Goal: Task Accomplishment & Management: Complete application form

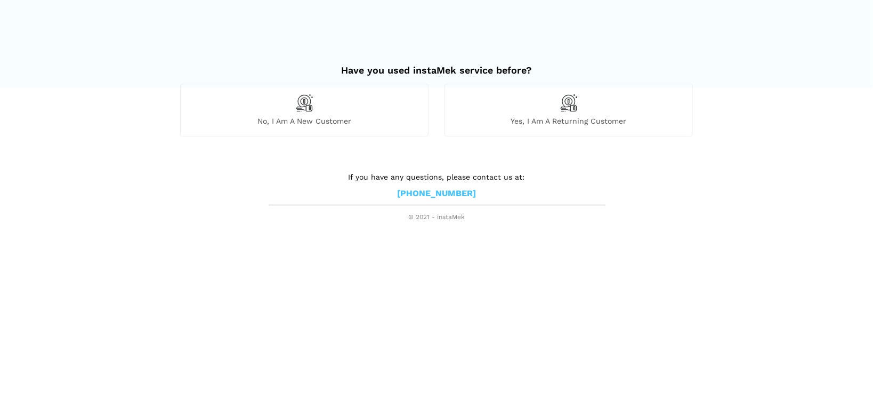
click at [328, 107] on div "No, I am a new customer" at bounding box center [304, 110] width 248 height 52
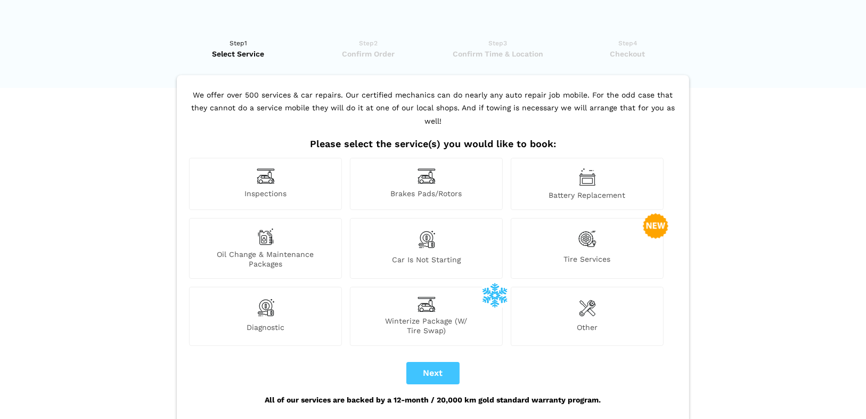
click at [581, 304] on div "Other" at bounding box center [587, 316] width 153 height 59
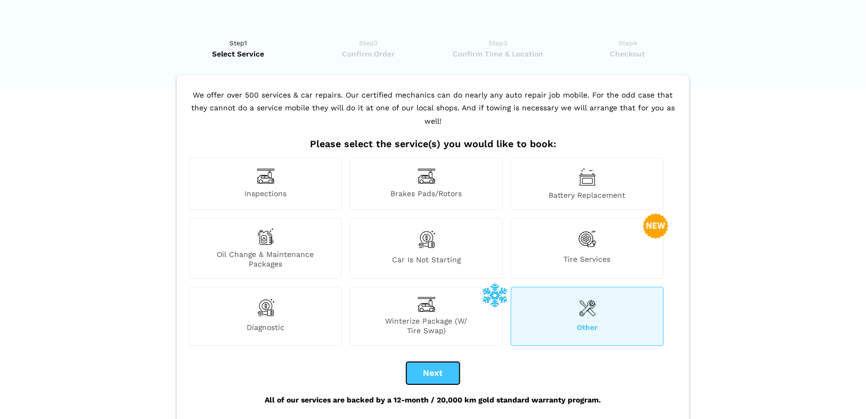
click at [448, 367] on button "Next" at bounding box center [433, 373] width 53 height 22
checkbox input "true"
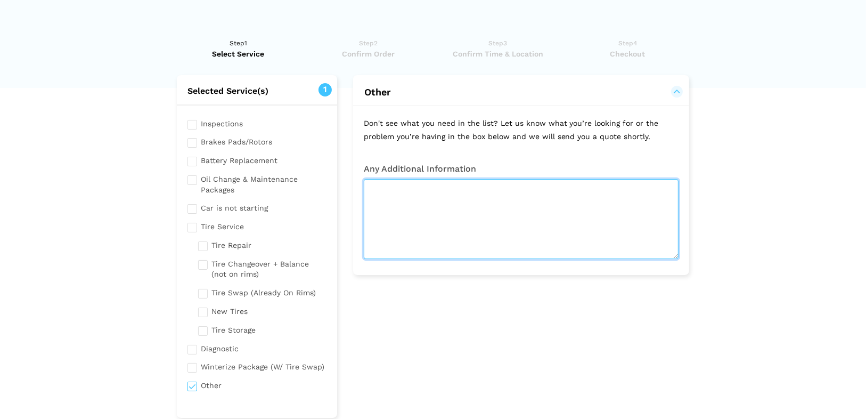
click at [408, 197] on textarea at bounding box center [521, 219] width 315 height 80
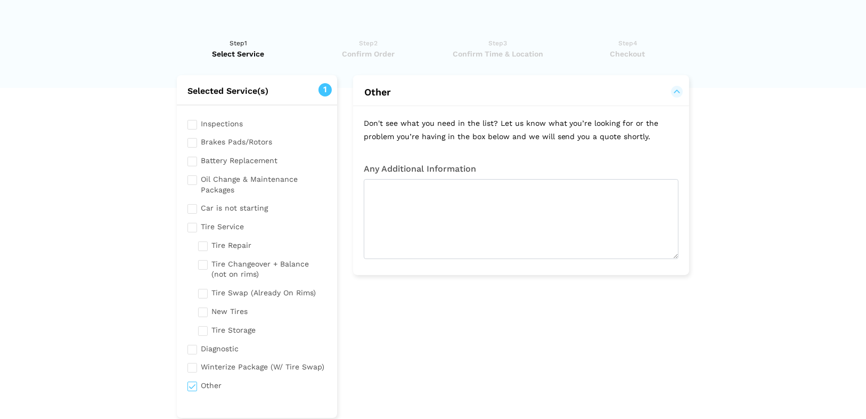
click at [448, 161] on div "Any Additional Information" at bounding box center [521, 214] width 336 height 122
click at [218, 128] on div "Inspections Brakes Pads/Rotors Battery Replacement Oil Change & Maintenance Pac…" at bounding box center [257, 256] width 160 height 302
click at [218, 128] on input "checkbox" at bounding box center [257, 122] width 139 height 13
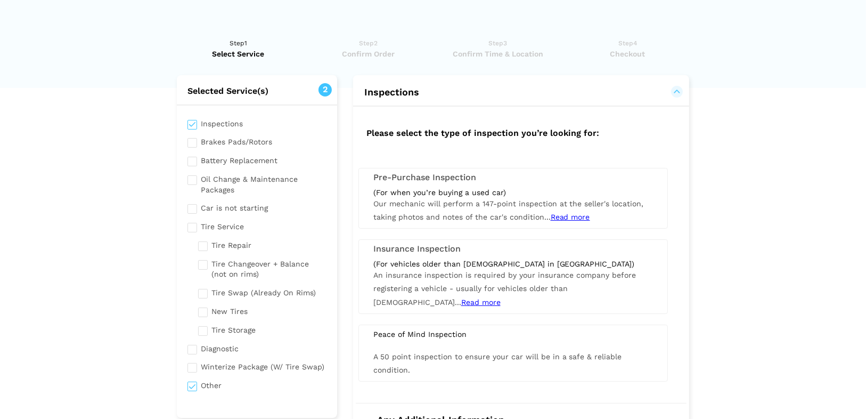
click at [208, 121] on input "checkbox" at bounding box center [257, 122] width 139 height 13
checkbox input "false"
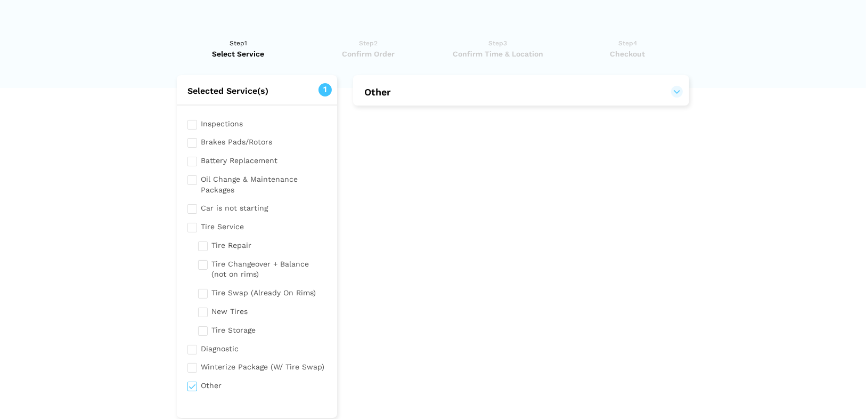
click at [198, 144] on input "checkbox" at bounding box center [257, 140] width 139 height 13
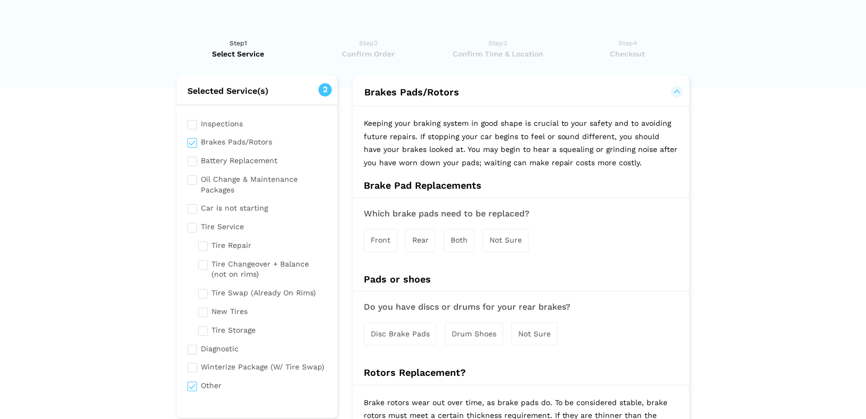
click at [198, 144] on input "checkbox" at bounding box center [257, 140] width 139 height 13
checkbox input "false"
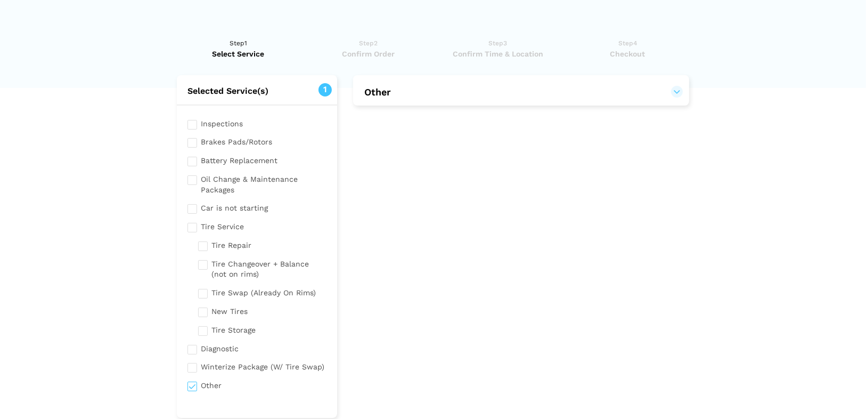
click at [196, 179] on input "checkbox" at bounding box center [257, 183] width 139 height 23
checkbox input "true"
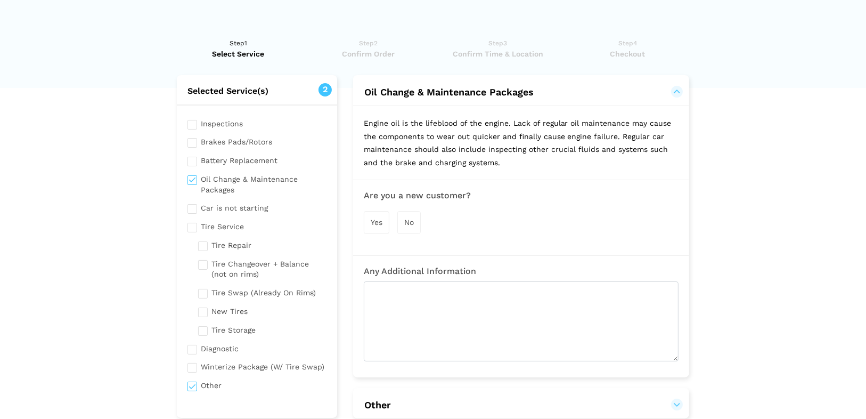
click at [371, 225] on span "Yes" at bounding box center [377, 222] width 12 height 9
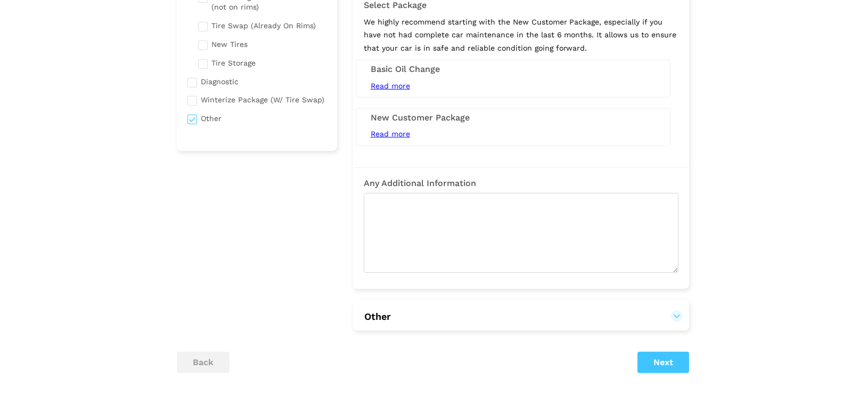
scroll to position [227, 0]
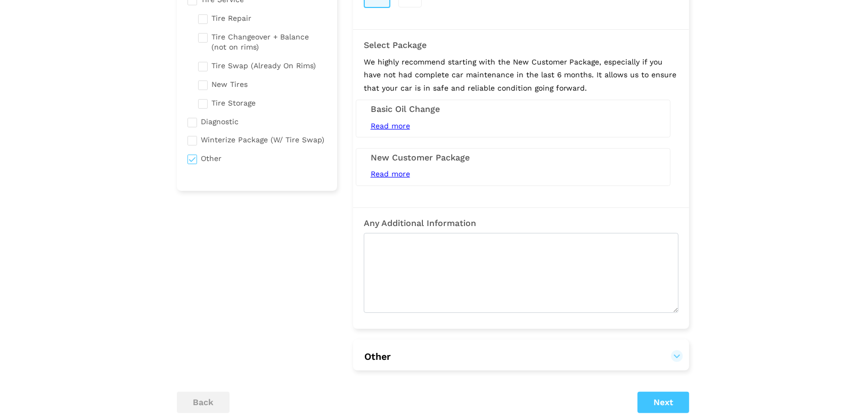
click at [407, 174] on span "Read more" at bounding box center [390, 173] width 39 height 9
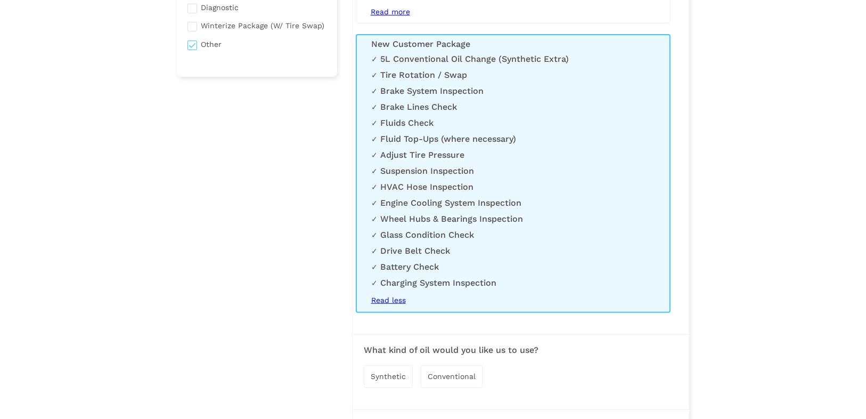
scroll to position [455, 0]
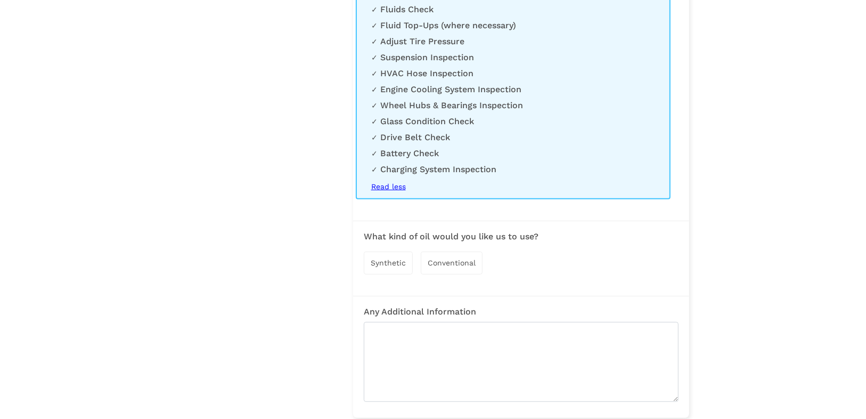
click at [392, 266] on span "Synthetic" at bounding box center [388, 262] width 35 height 9
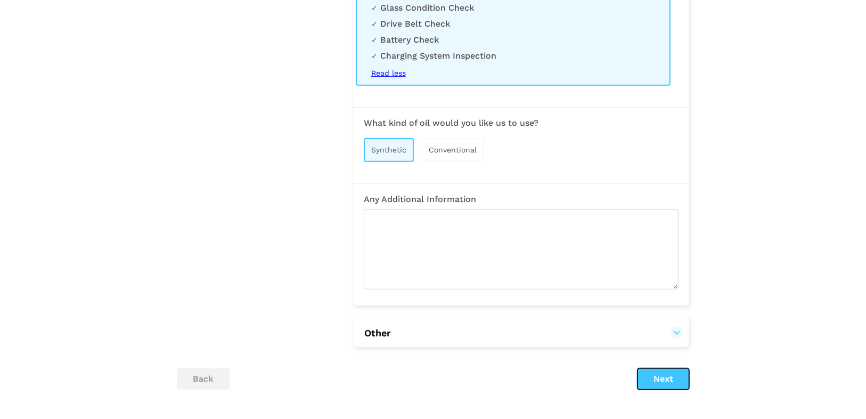
click at [664, 377] on button "Next" at bounding box center [664, 378] width 52 height 21
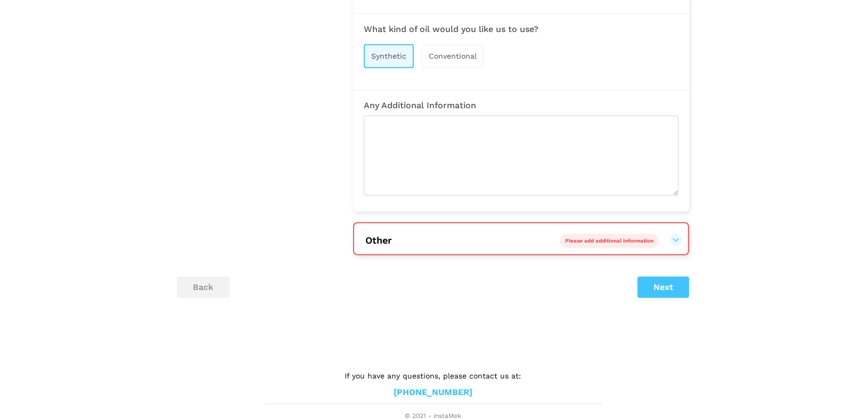
scroll to position [666, 0]
click at [647, 235] on div "Please add additional information" at bounding box center [609, 239] width 99 height 14
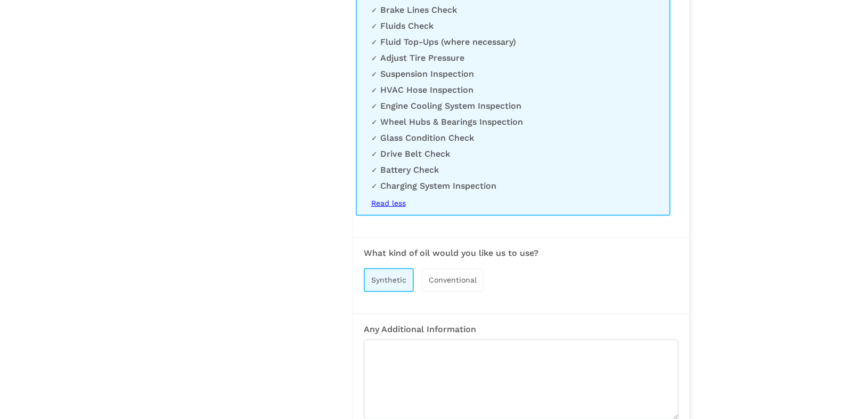
scroll to position [0, 0]
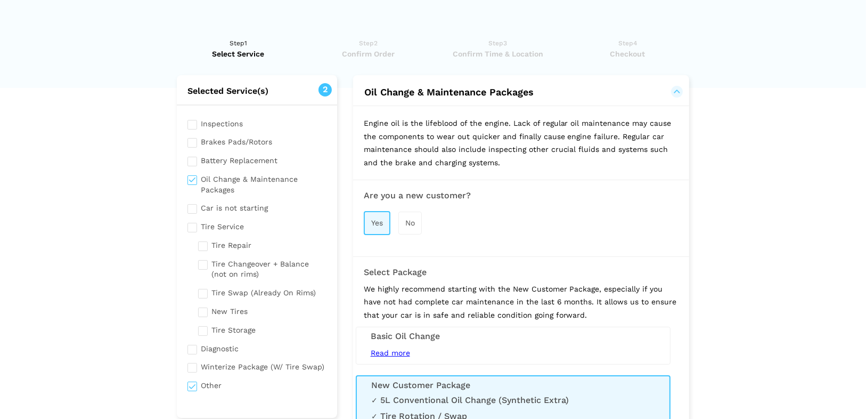
click at [197, 386] on input "checkbox" at bounding box center [257, 384] width 139 height 13
checkbox input "false"
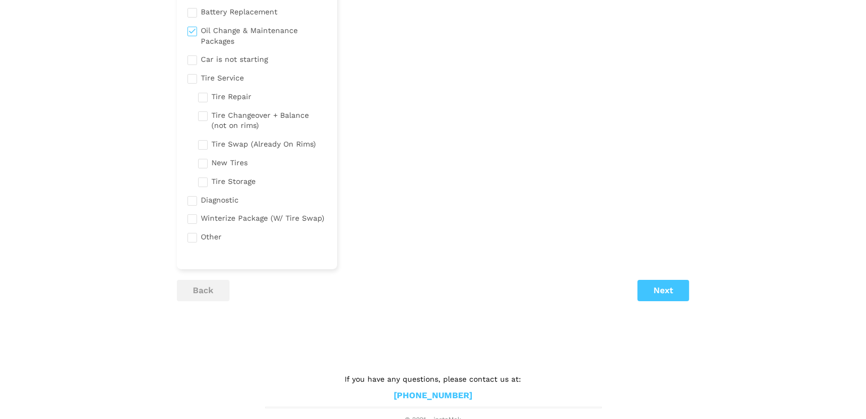
scroll to position [151, 0]
click at [654, 293] on button "Next" at bounding box center [664, 287] width 52 height 21
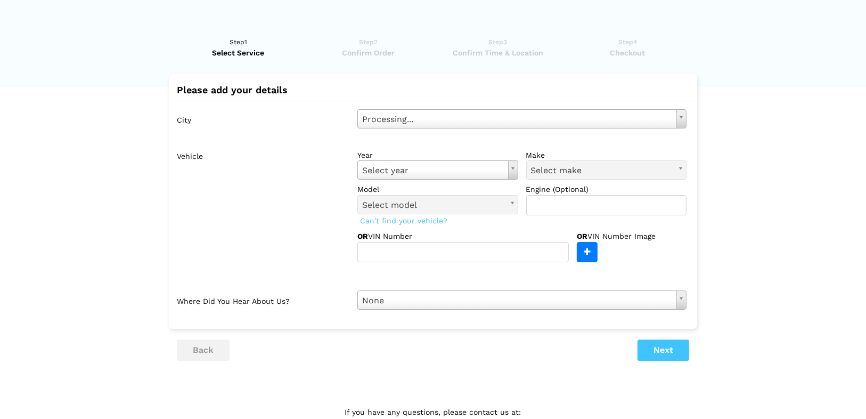
scroll to position [0, 0]
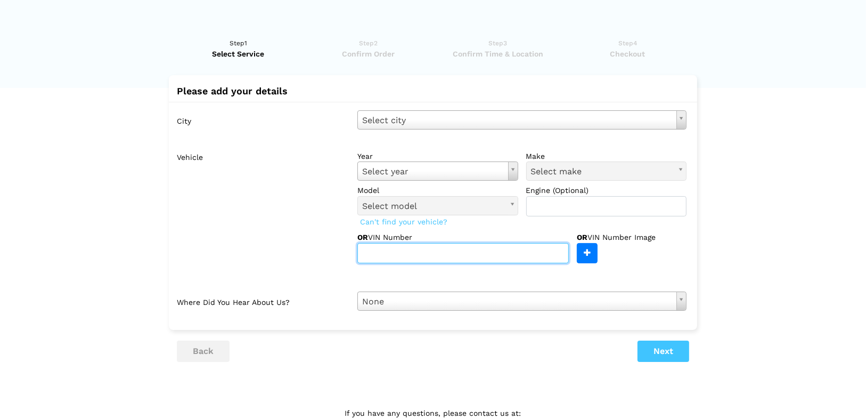
click at [414, 258] on input "text" at bounding box center [464, 253] width 212 height 20
paste input "[DOMAIN_NAME][EMAIL_ADDRESS][DOMAIN_NAME]"
type input "[DOMAIN_NAME][EMAIL_ADDRESS][DOMAIN_NAME]"
click at [515, 254] on input "[DOMAIN_NAME][EMAIL_ADDRESS][DOMAIN_NAME]" at bounding box center [464, 253] width 212 height 20
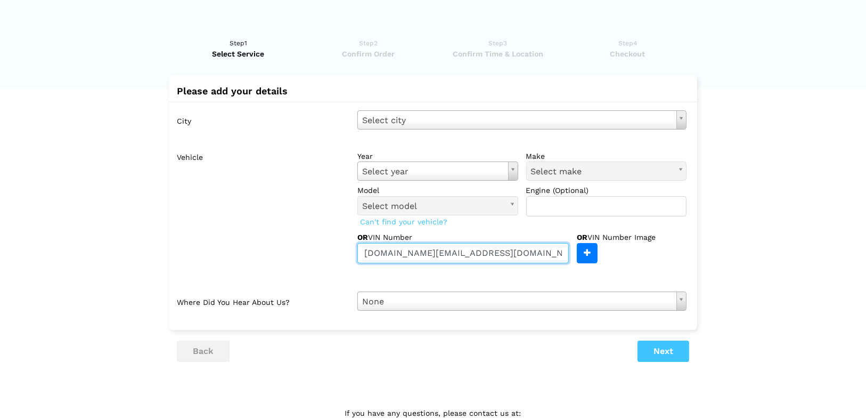
click at [515, 254] on input "[DOMAIN_NAME][EMAIL_ADDRESS][DOMAIN_NAME]" at bounding box center [464, 253] width 212 height 20
paste input "[US_VEHICLE_IDENTIFICATION_NUMBER]"
type input "[US_VEHICLE_IDENTIFICATION_NUMBER]"
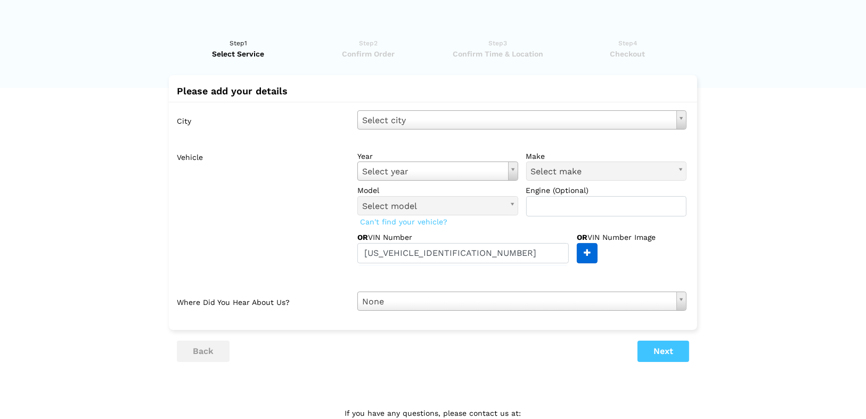
click at [588, 254] on input "file" at bounding box center [317, 253] width 562 height 19
click at [493, 268] on div "Vehicle year Select year Select year [DATE] 2025 2024 2023 2022 2021 2020 2019 …" at bounding box center [436, 215] width 502 height 136
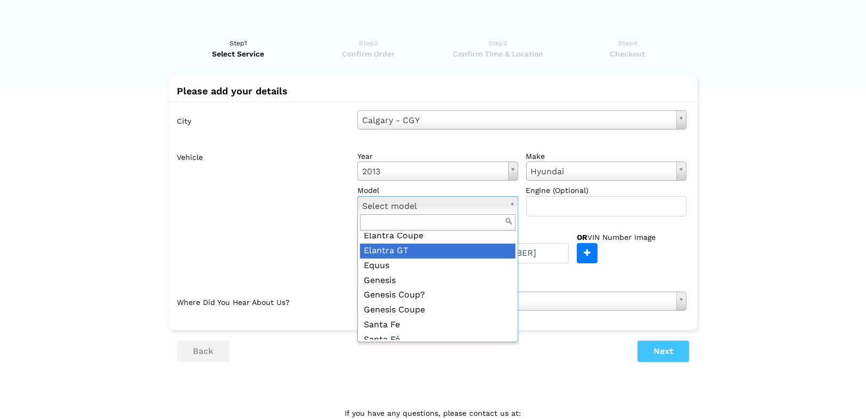
scroll to position [145, 0]
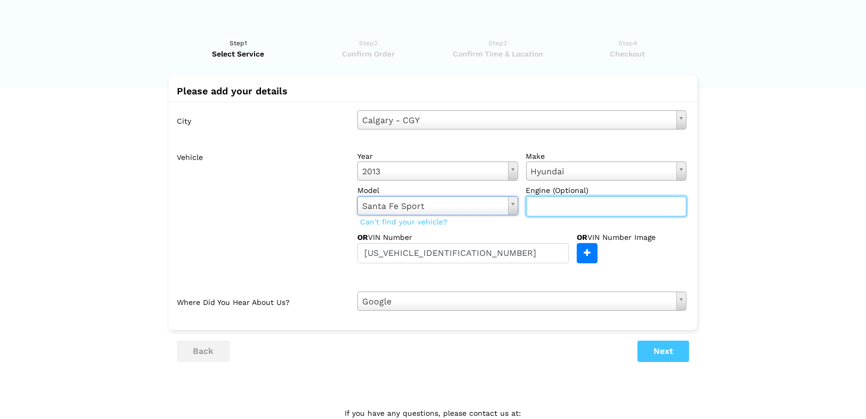
click at [601, 204] on input "text" at bounding box center [607, 206] width 161 height 20
type input "2.4"
click at [535, 282] on div "City [GEOGRAPHIC_DATA] - CGY Select city [GEOGRAPHIC_DATA]- [GEOGRAPHIC_DATA] -…" at bounding box center [433, 210] width 529 height 217
click at [662, 357] on button "Next" at bounding box center [664, 351] width 52 height 21
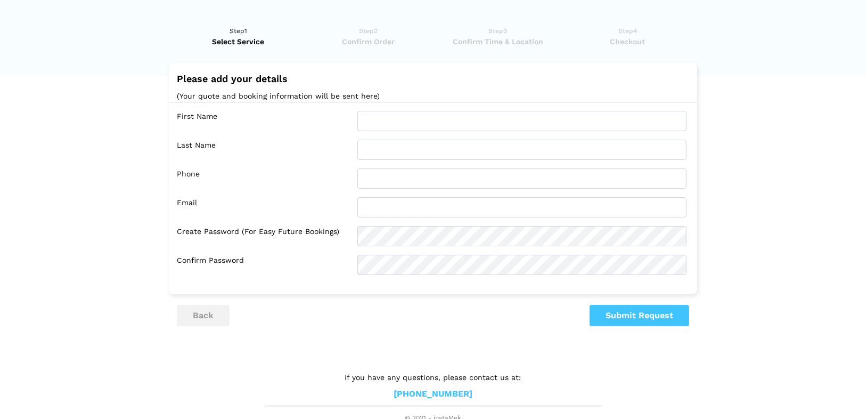
scroll to position [15, 0]
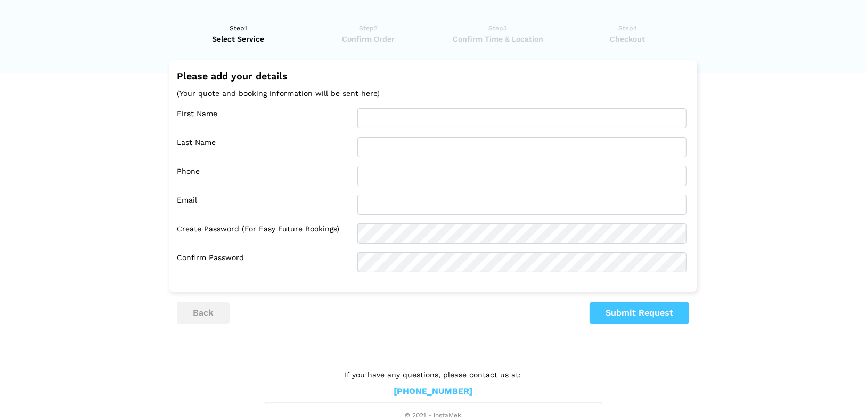
click at [403, 106] on div "First Name Last Name Phone Email Confirm Password" at bounding box center [433, 190] width 529 height 181
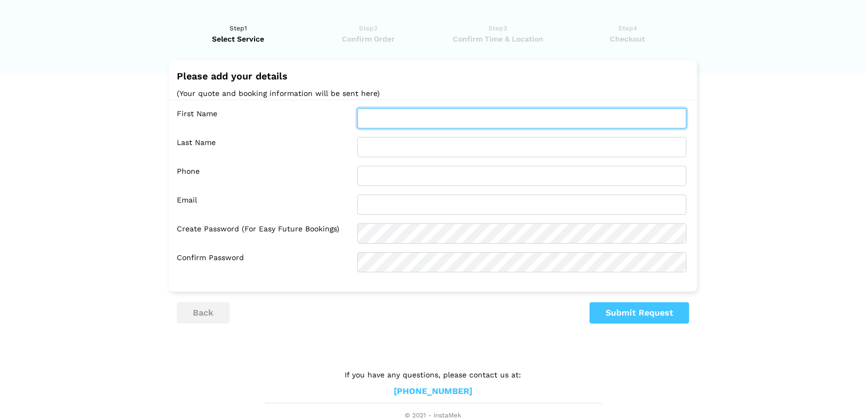
click at [403, 120] on input "text" at bounding box center [522, 118] width 329 height 20
